Goal: Task Accomplishment & Management: Manage account settings

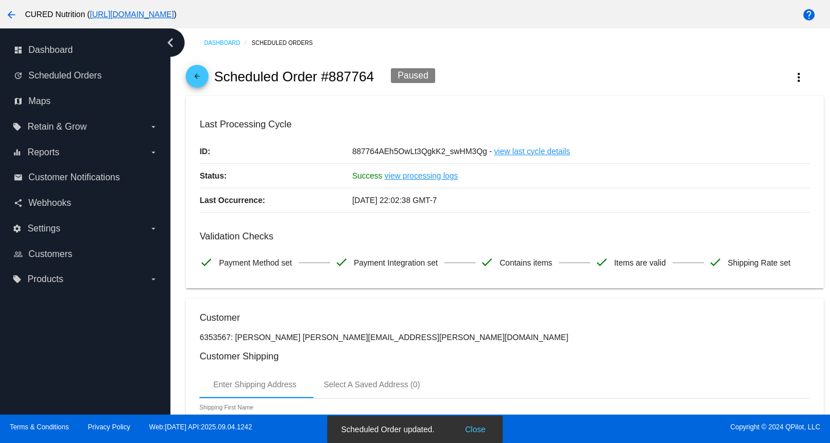
scroll to position [1031, 0]
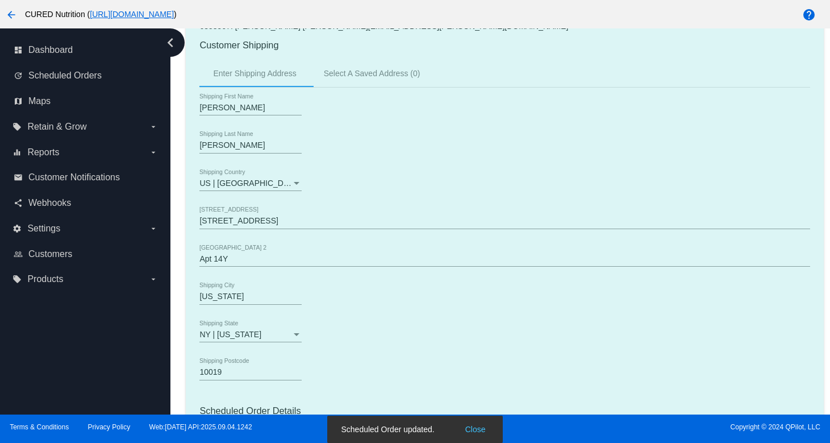
scroll to position [0, 0]
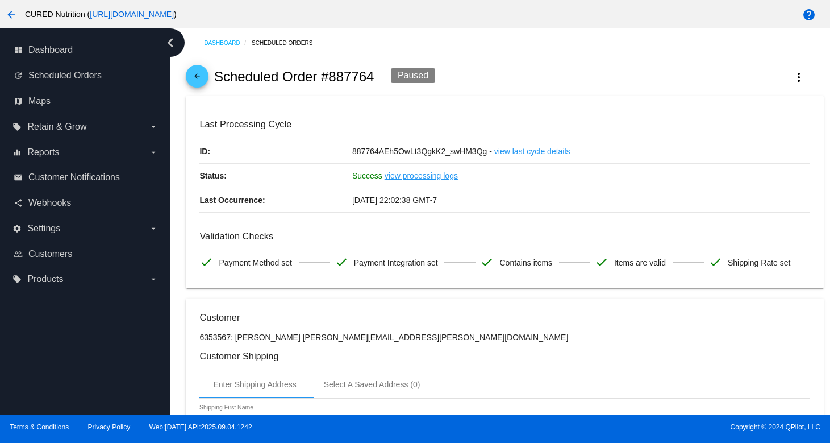
click at [197, 74] on mat-icon "arrow_back" at bounding box center [197, 79] width 14 height 14
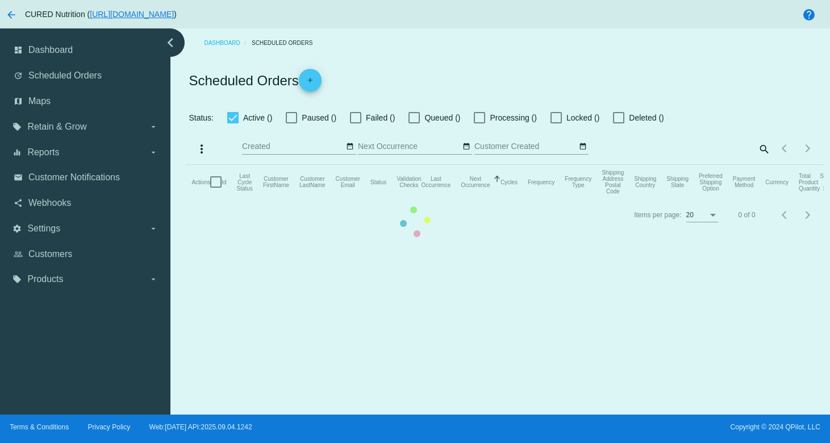
checkbox input "true"
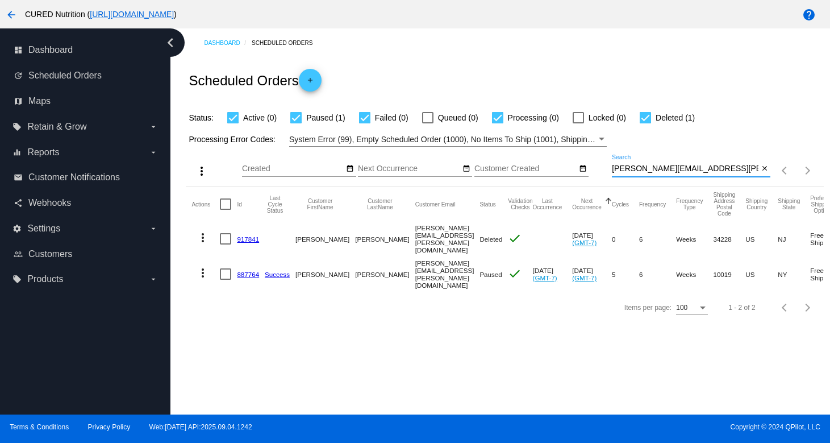
click at [654, 169] on input "[PERSON_NAME][EMAIL_ADDRESS][PERSON_NAME][DOMAIN_NAME]" at bounding box center [685, 168] width 147 height 9
paste input "brittsund16"
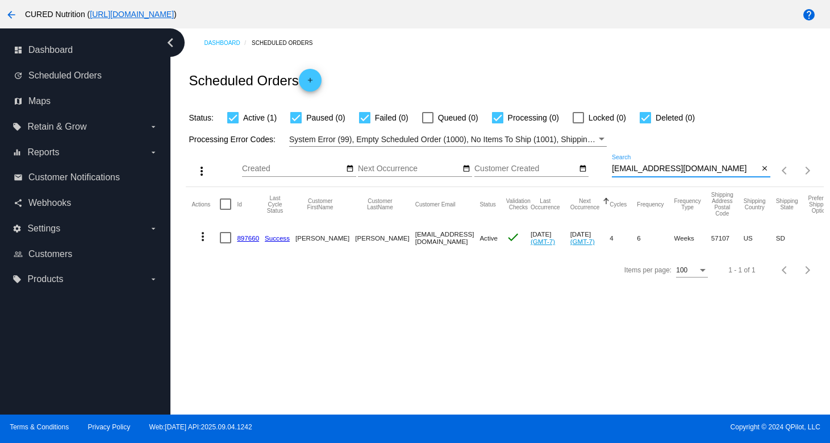
type input "[EMAIL_ADDRESS][DOMAIN_NAME]"
